Goal: Task Accomplishment & Management: Complete application form

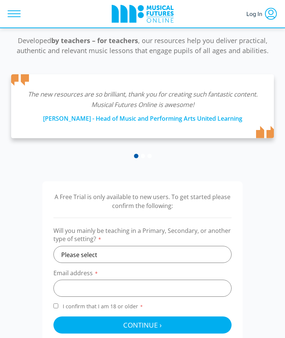
scroll to position [105, 0]
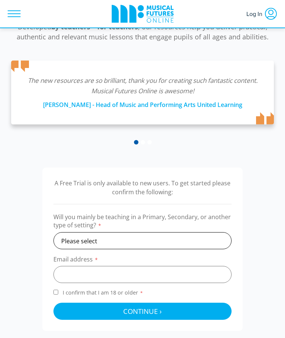
click at [205, 240] on select "Please select Primary Secondary Other" at bounding box center [143, 240] width 178 height 17
select select "other"
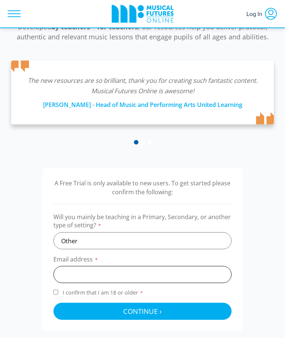
click at [138, 277] on input "email" at bounding box center [143, 274] width 178 height 17
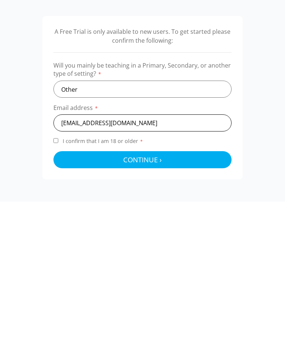
type input "taylordemi888@gmail.com"
click at [58, 257] on input "I confirm that I am 18 or older *" at bounding box center [56, 259] width 5 height 5
checkbox input "true"
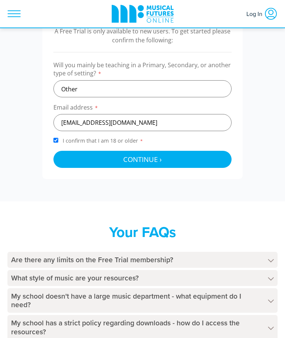
click at [67, 157] on button "Continue › Checking your details..." at bounding box center [143, 159] width 178 height 17
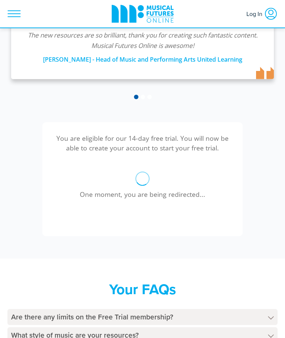
scroll to position [150, 0]
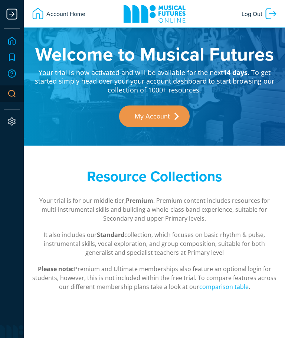
click at [11, 20] on div at bounding box center [11, 14] width 15 height 15
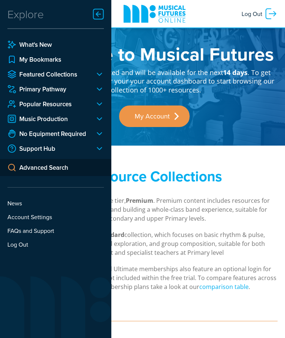
click at [152, 62] on h1 "Welcome to Musical Futures" at bounding box center [154, 54] width 247 height 19
click at [97, 122] on div at bounding box center [96, 118] width 15 height 9
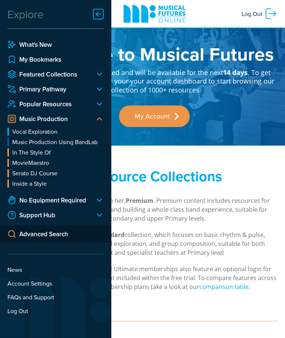
click at [99, 120] on div at bounding box center [96, 118] width 15 height 9
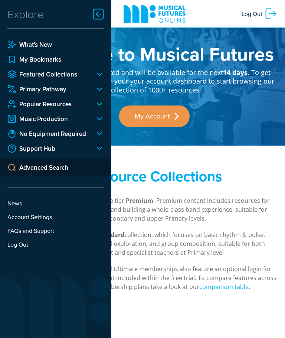
click at [98, 87] on div at bounding box center [96, 89] width 15 height 9
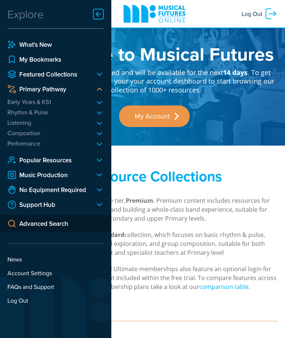
click at [100, 87] on div at bounding box center [96, 89] width 15 height 9
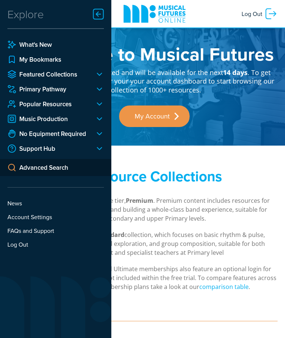
click at [100, 12] on div at bounding box center [98, 14] width 15 height 15
